Goal: Find specific page/section: Find specific page/section

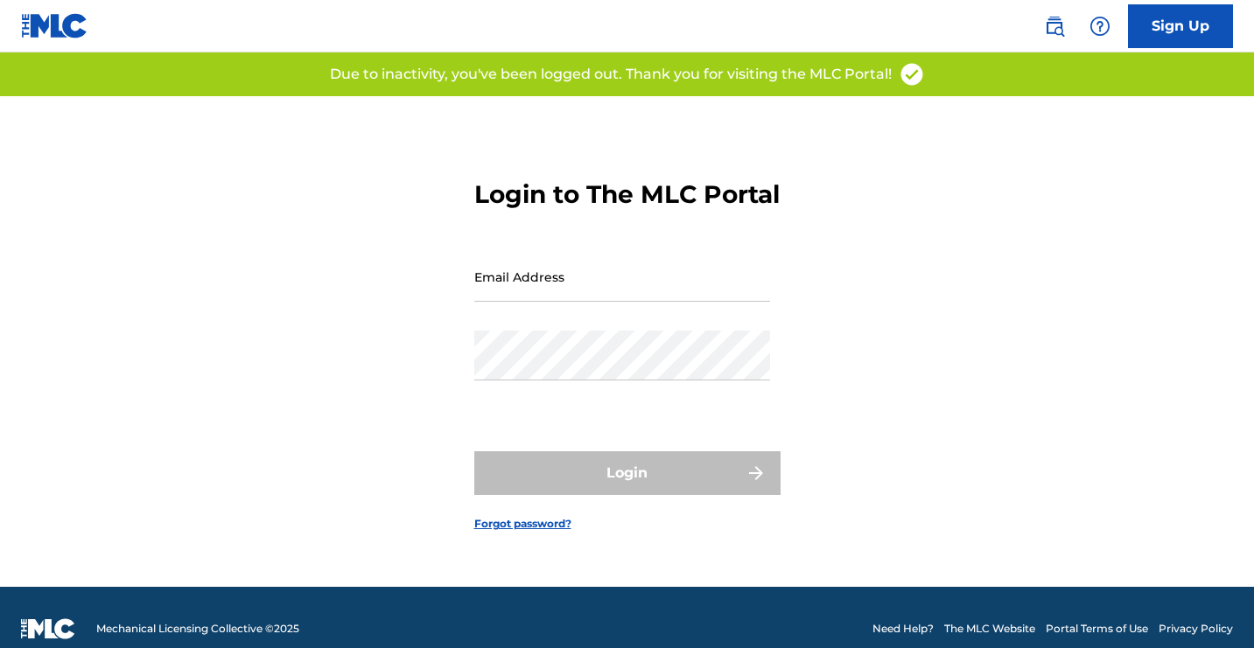
scroll to position [23, 0]
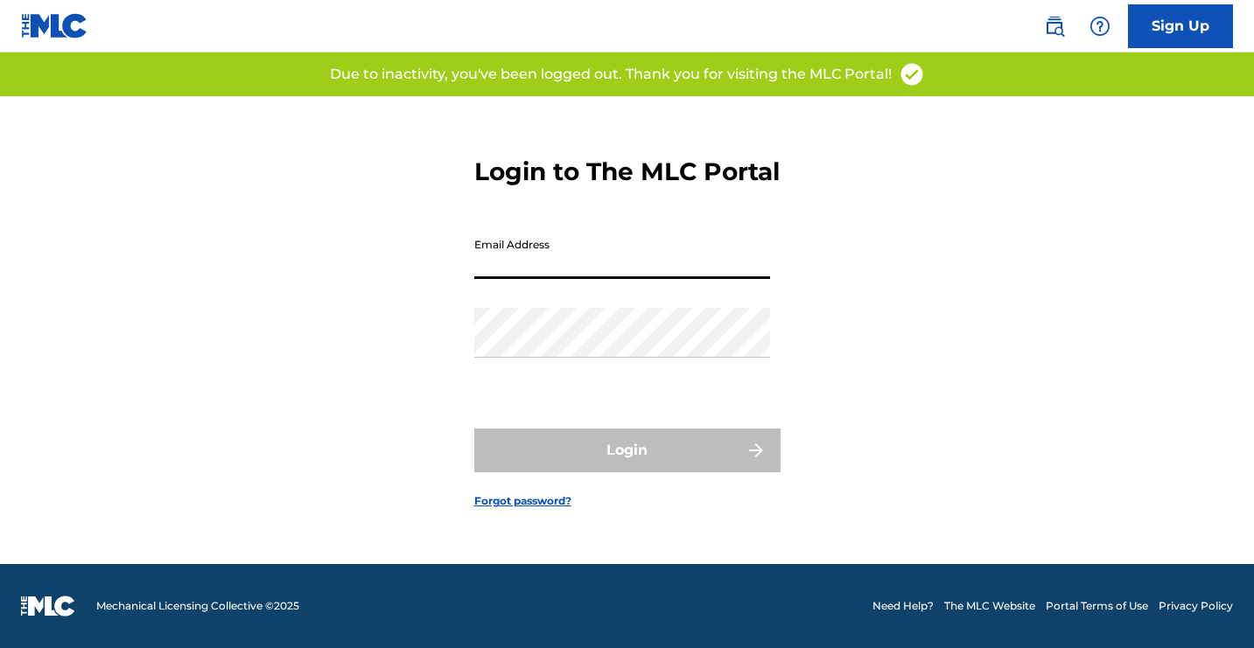
click at [581, 265] on input "Email Address" at bounding box center [622, 254] width 296 height 50
type input "[EMAIL_ADDRESS][DOMAIN_NAME]"
click at [598, 387] on div "Password" at bounding box center [622, 347] width 296 height 79
click at [604, 381] on div "Password" at bounding box center [622, 347] width 296 height 79
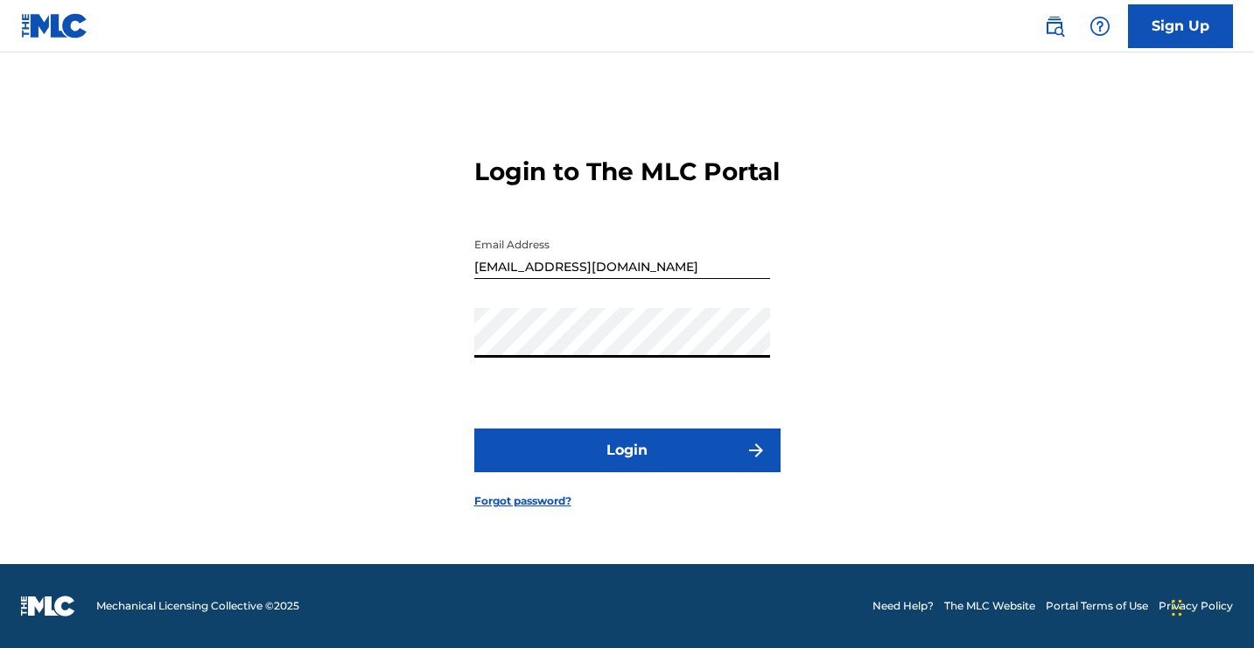
click at [474, 429] on button "Login" at bounding box center [627, 451] width 306 height 44
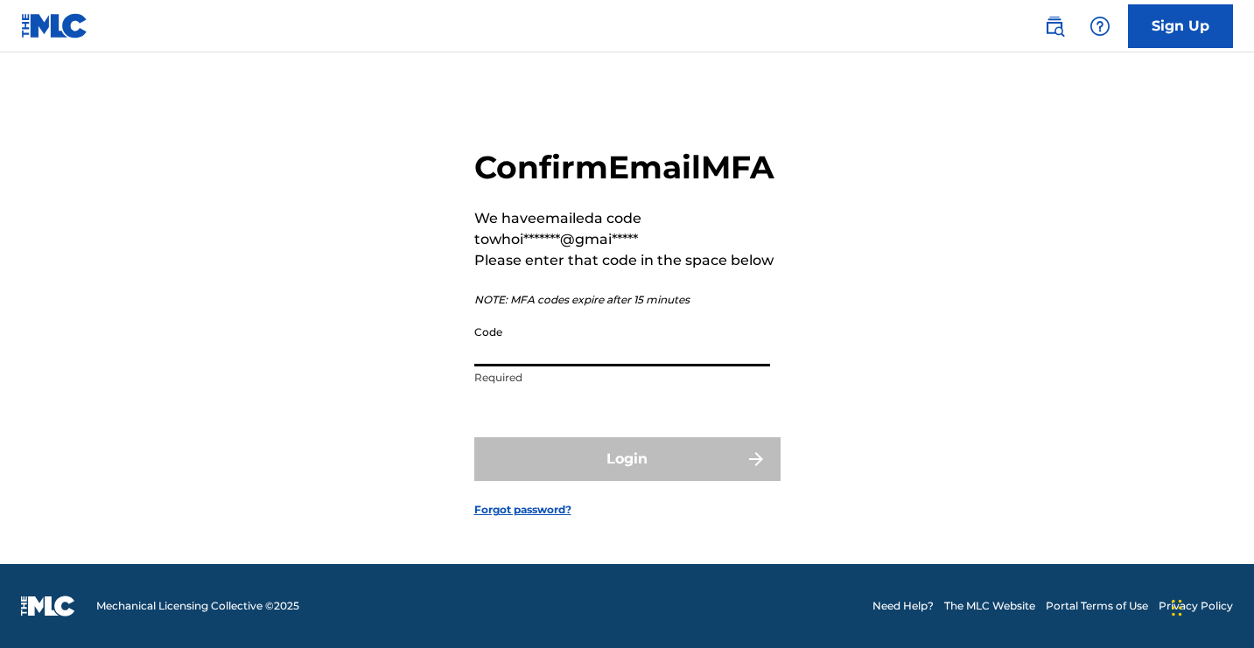
click at [583, 367] on input "Code" at bounding box center [622, 342] width 296 height 50
paste input "039773"
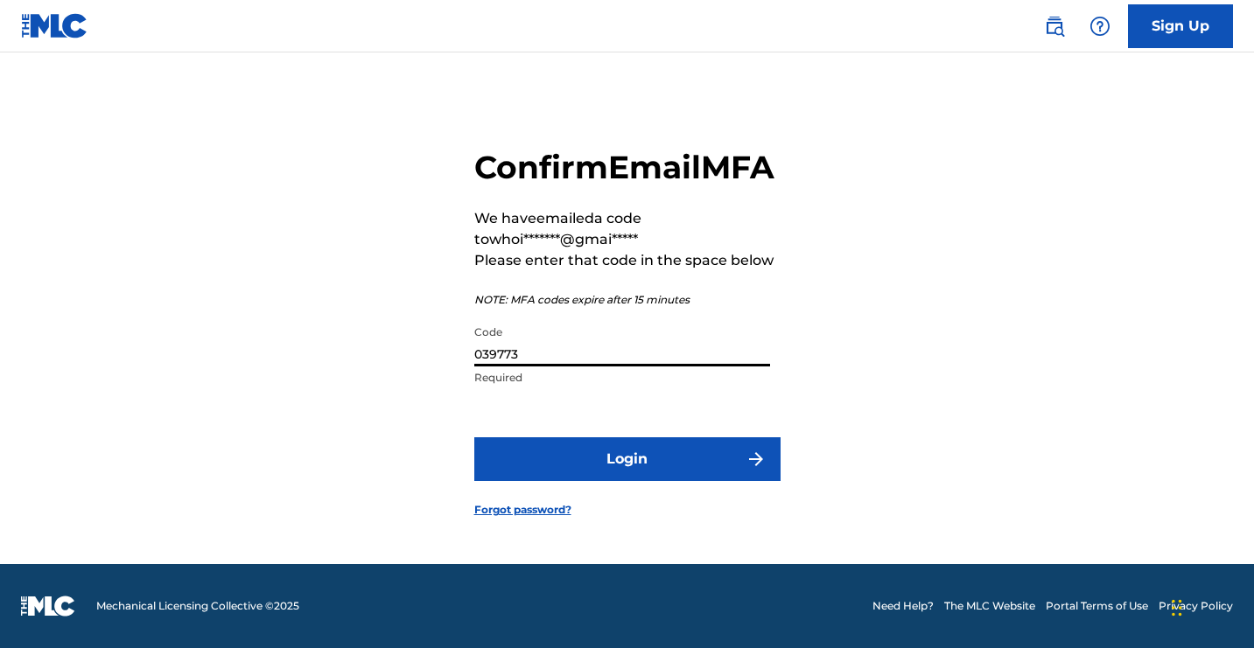
type input "039773"
click at [474, 437] on button "Login" at bounding box center [627, 459] width 306 height 44
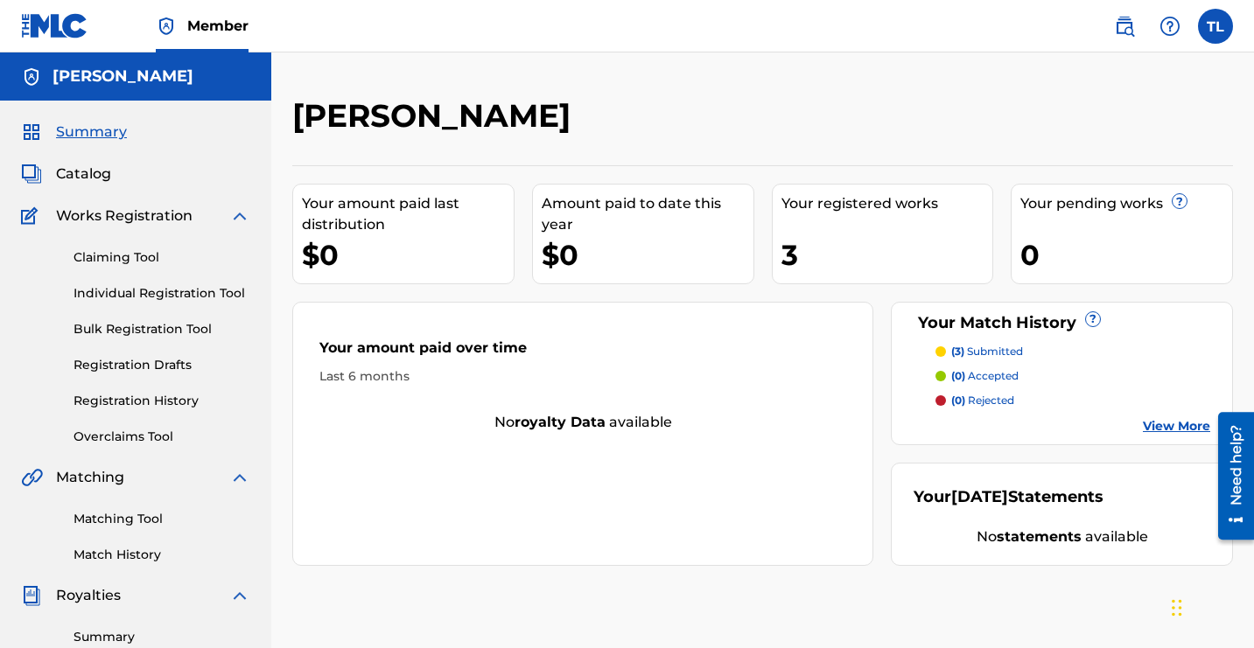
click at [149, 556] on link "Match History" at bounding box center [161, 555] width 177 height 18
